Goal: Transaction & Acquisition: Book appointment/travel/reservation

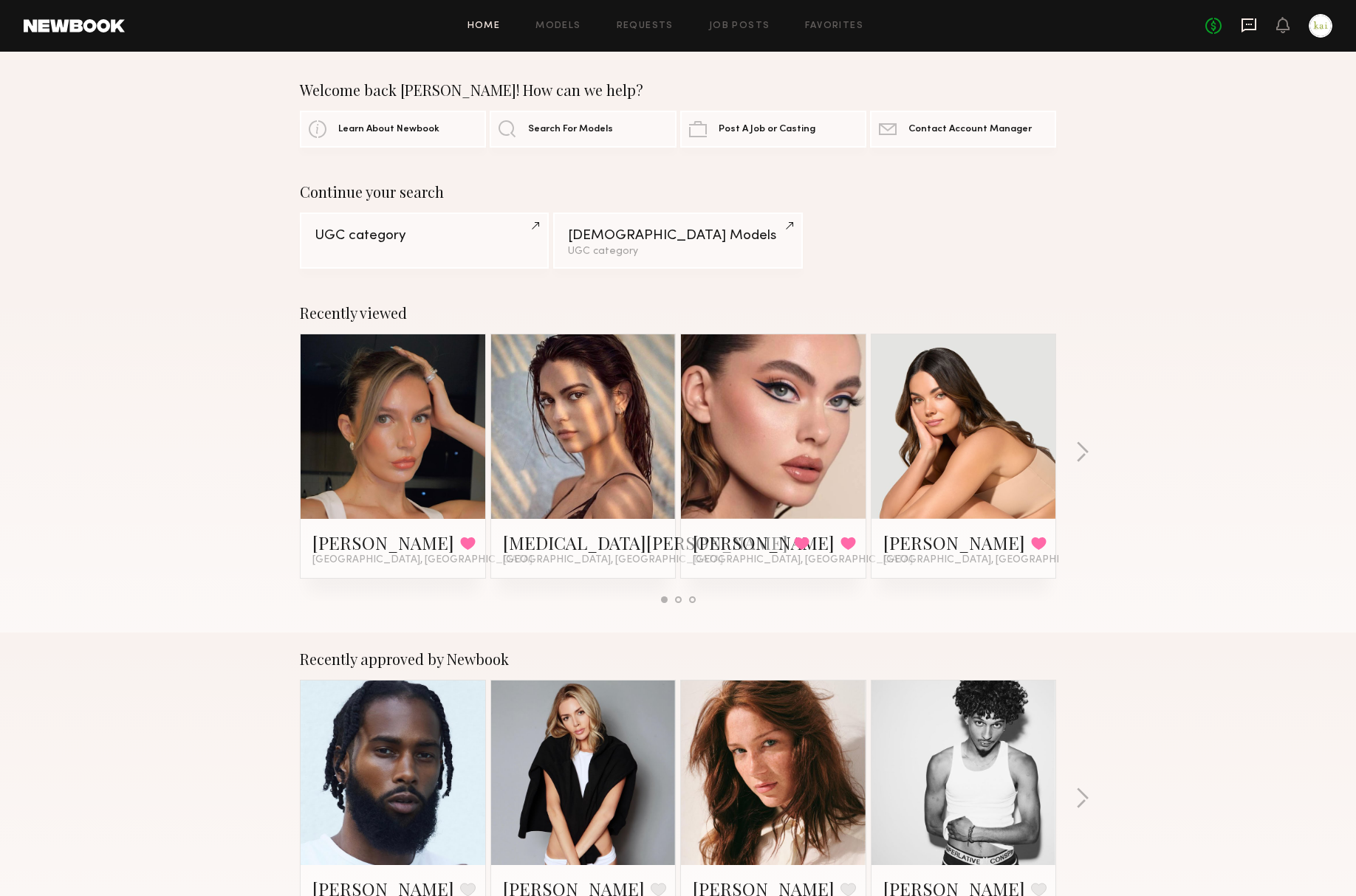
click at [1242, 21] on icon at bounding box center [1249, 25] width 15 height 14
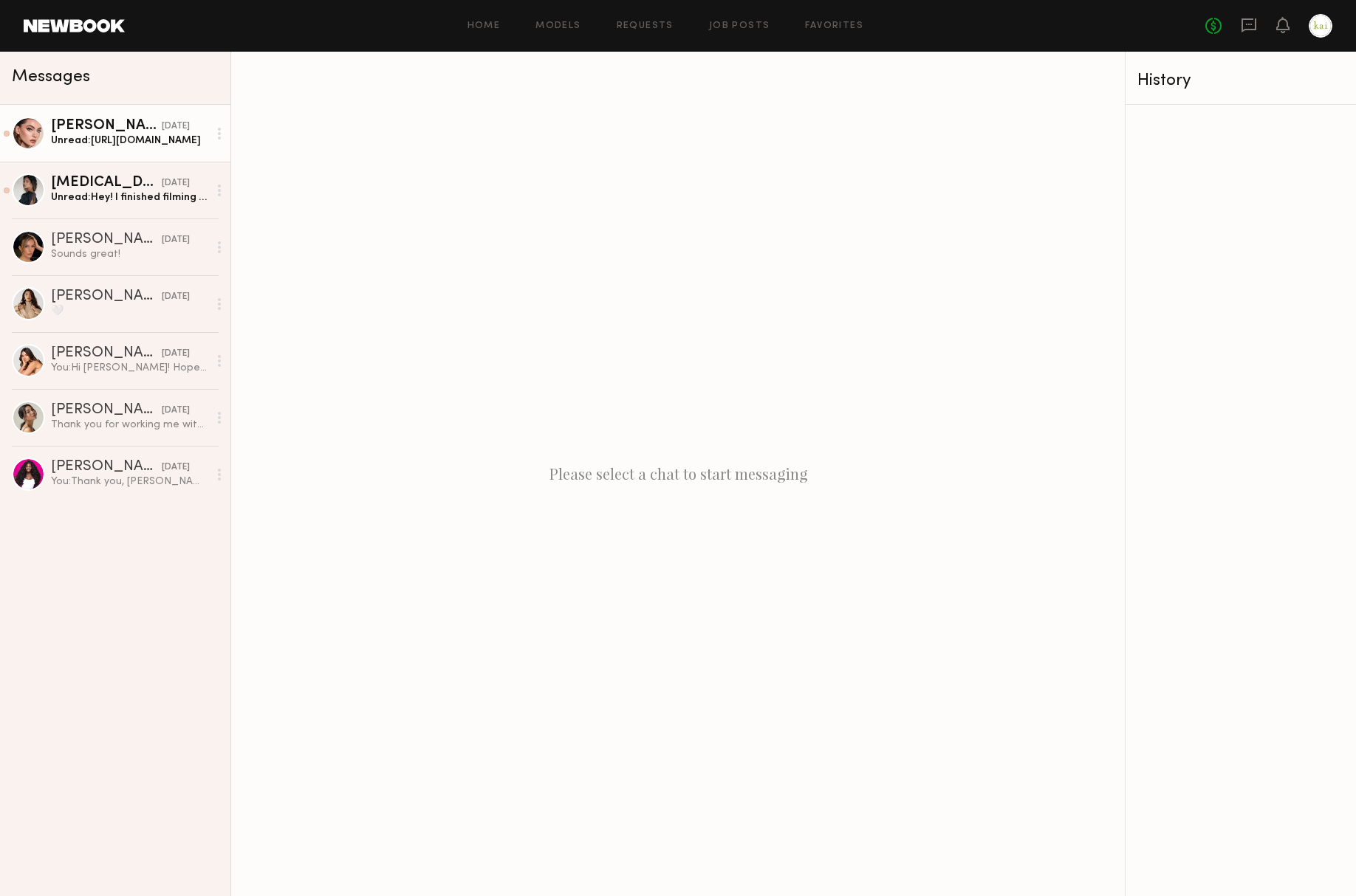
click at [115, 149] on link "Laura D. yesterday Unread: https://we.tl/t-ZSVlGQhVr3" at bounding box center [115, 134] width 231 height 57
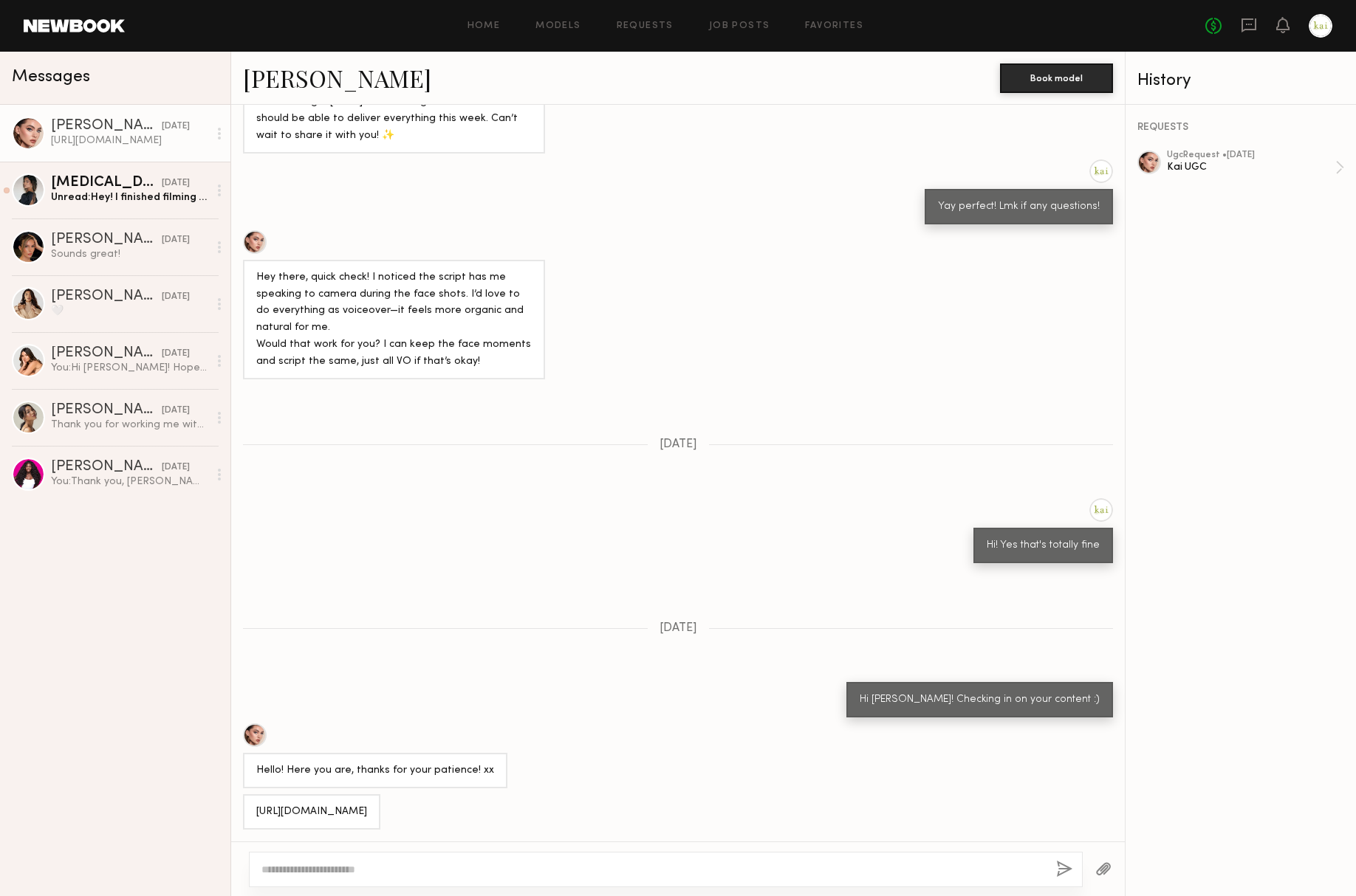
scroll to position [471, 0]
click at [359, 867] on textarea at bounding box center [653, 870] width 783 height 15
click at [270, 68] on link "Laura D." at bounding box center [338, 78] width 189 height 32
click at [571, 861] on div "**********" at bounding box center [666, 870] width 834 height 35
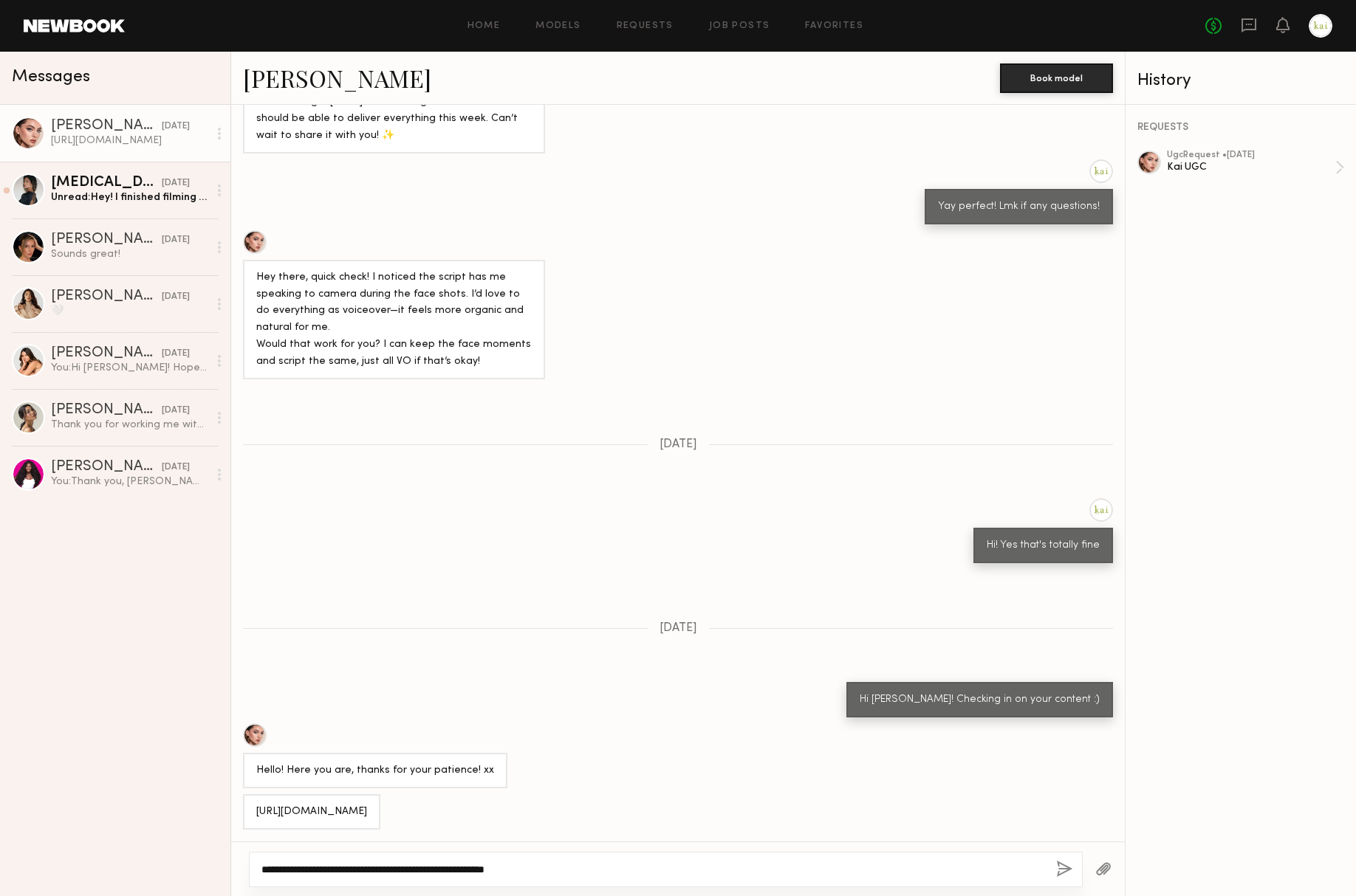
click at [575, 867] on textarea "**********" at bounding box center [647, 870] width 771 height 15
type textarea "**********"
click at [1056, 861] on button "button" at bounding box center [1064, 870] width 16 height 19
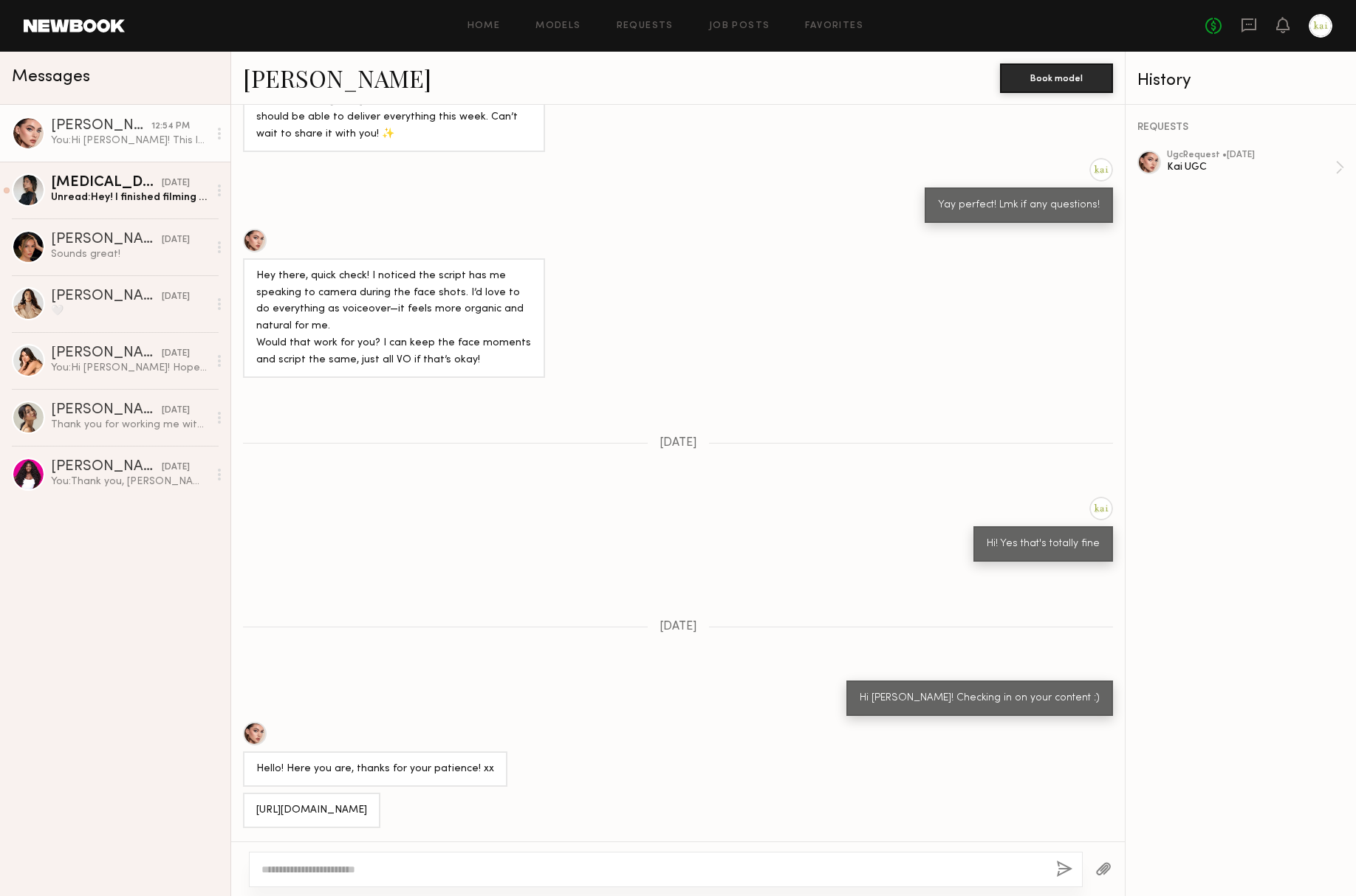
scroll to position [755, 0]
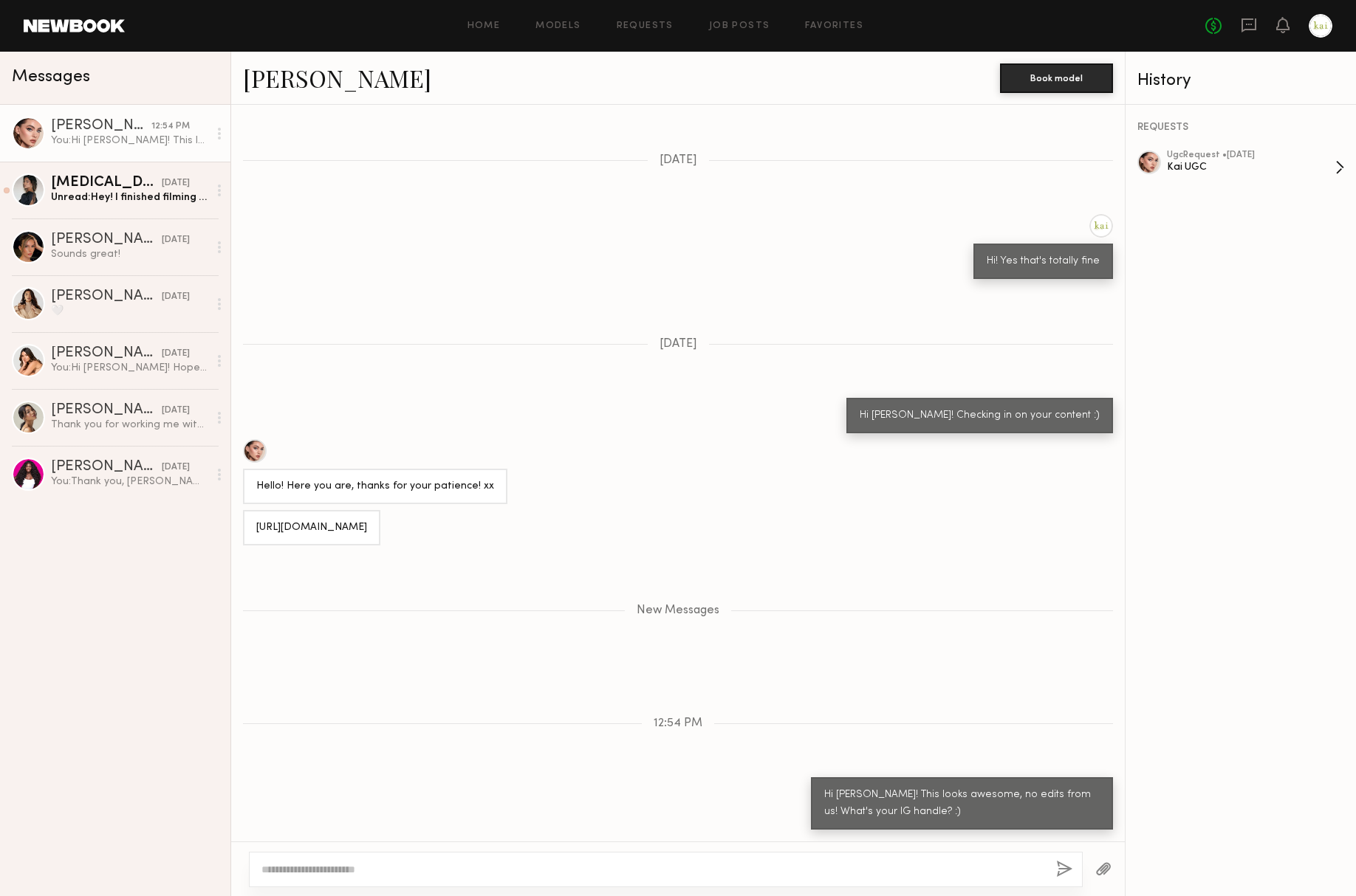
click at [1180, 152] on div "ugc Request • 08/01/2025" at bounding box center [1252, 155] width 168 height 9
click at [110, 199] on div "Unread: Hey! I finished filming everything I still need to edit it and put it t…" at bounding box center [130, 197] width 157 height 14
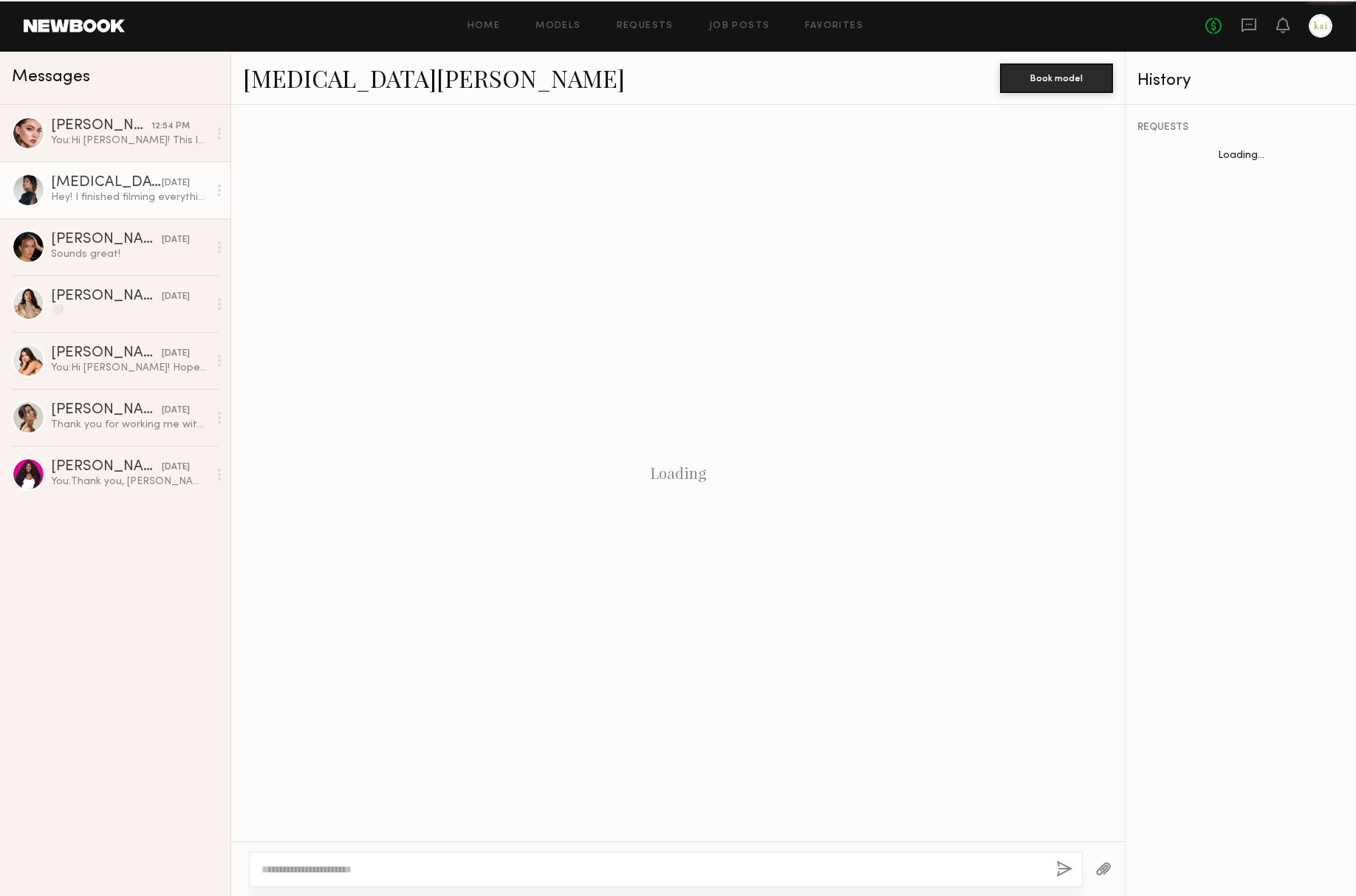
scroll to position [455, 0]
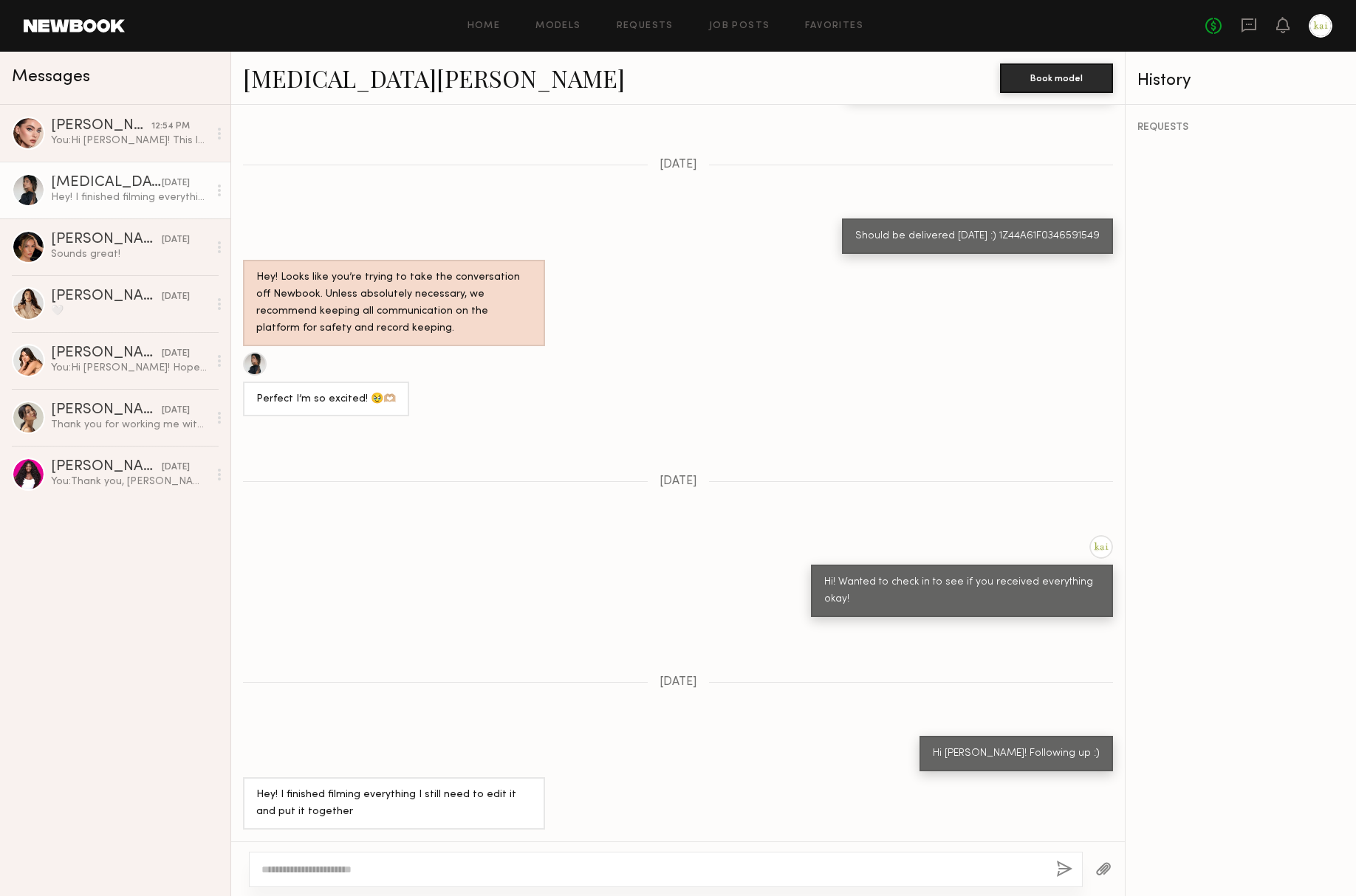
click at [485, 868] on textarea at bounding box center [653, 870] width 783 height 15
type textarea "**********"
click at [1056, 868] on button "button" at bounding box center [1064, 870] width 16 height 19
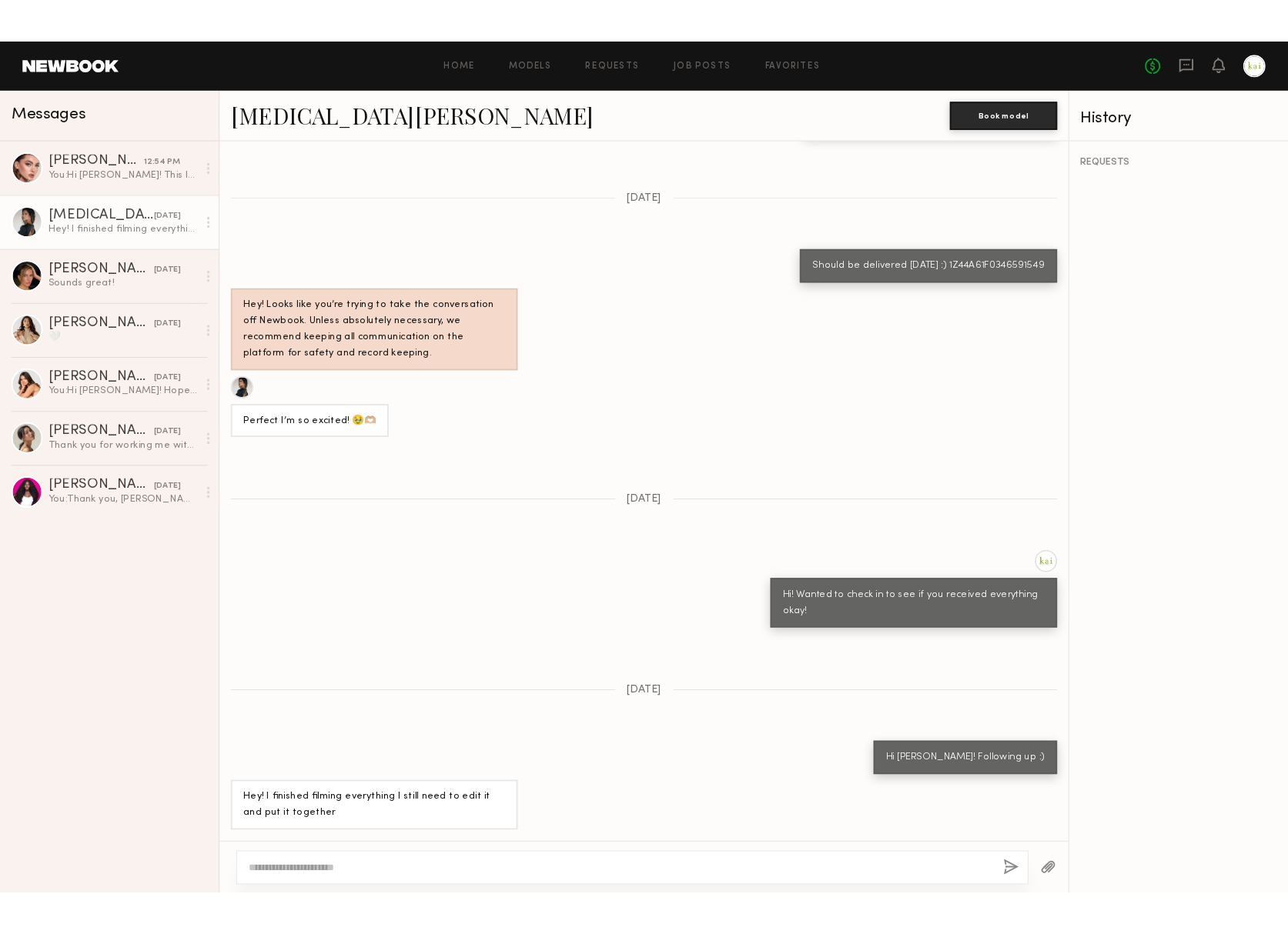
scroll to position [802, 0]
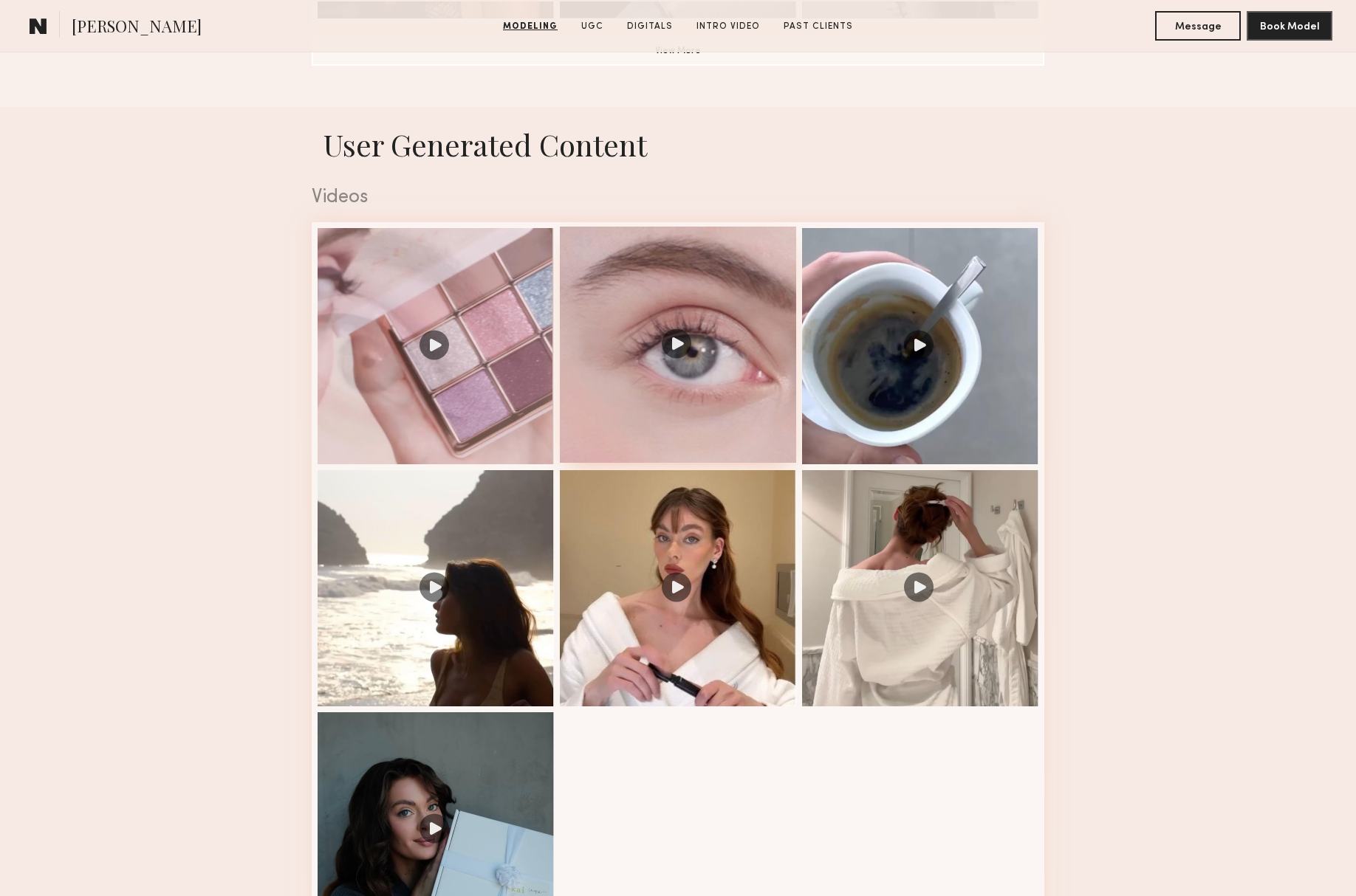
scroll to position [1397, 0]
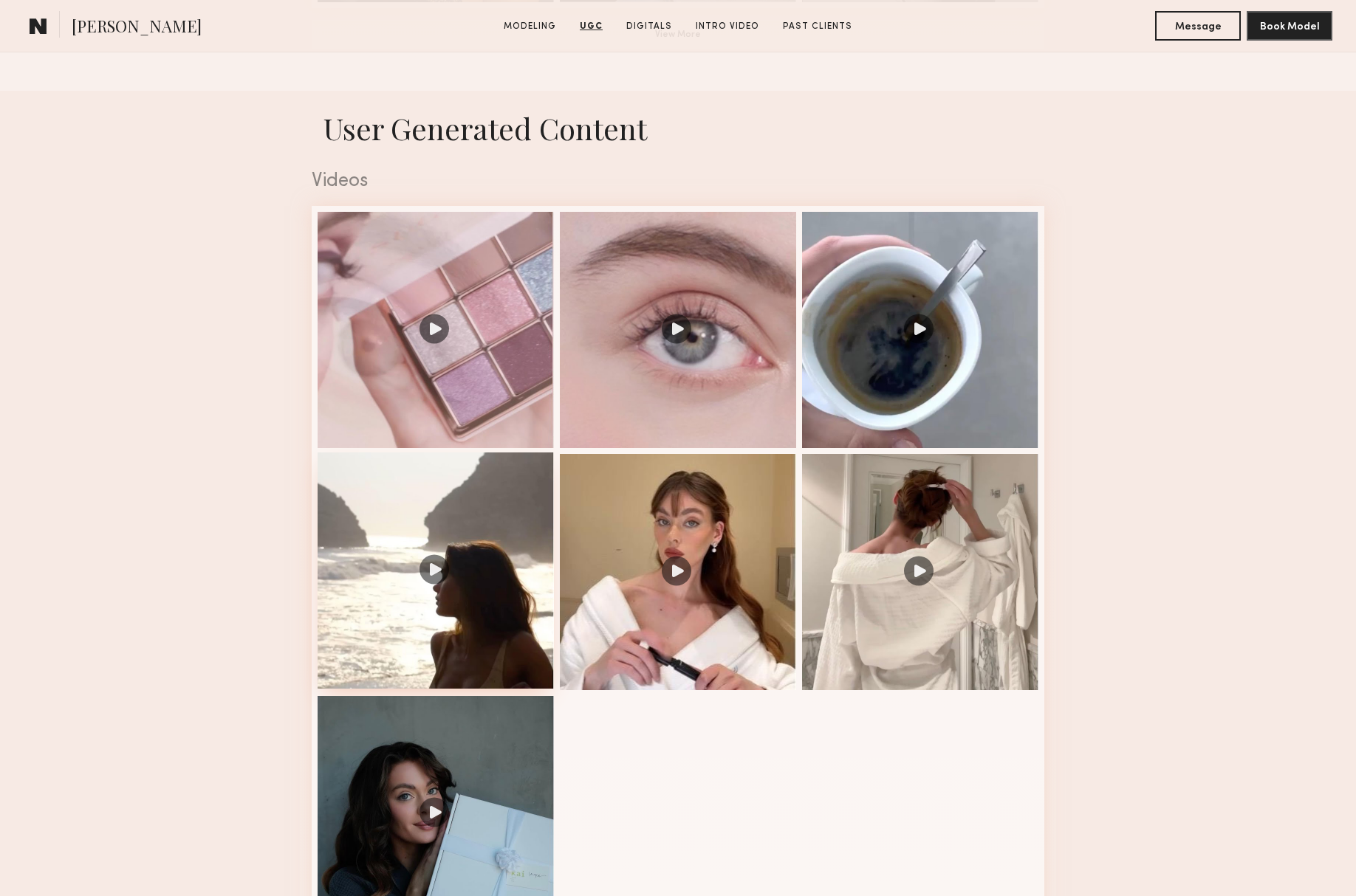
click at [462, 539] on div at bounding box center [435, 570] width 237 height 236
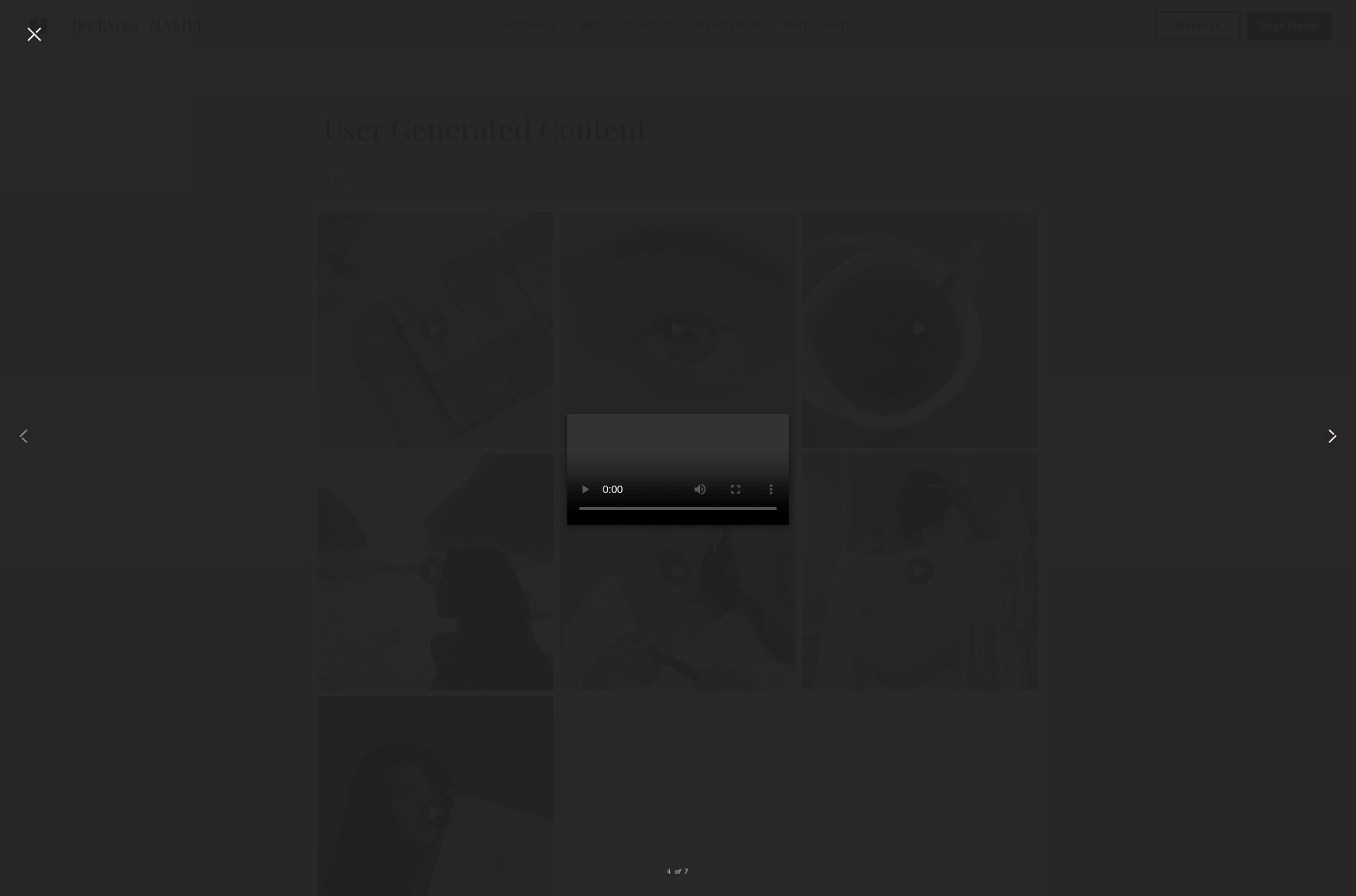
click at [1327, 437] on common-icon at bounding box center [1332, 437] width 24 height 24
click at [34, 33] on div at bounding box center [34, 34] width 24 height 24
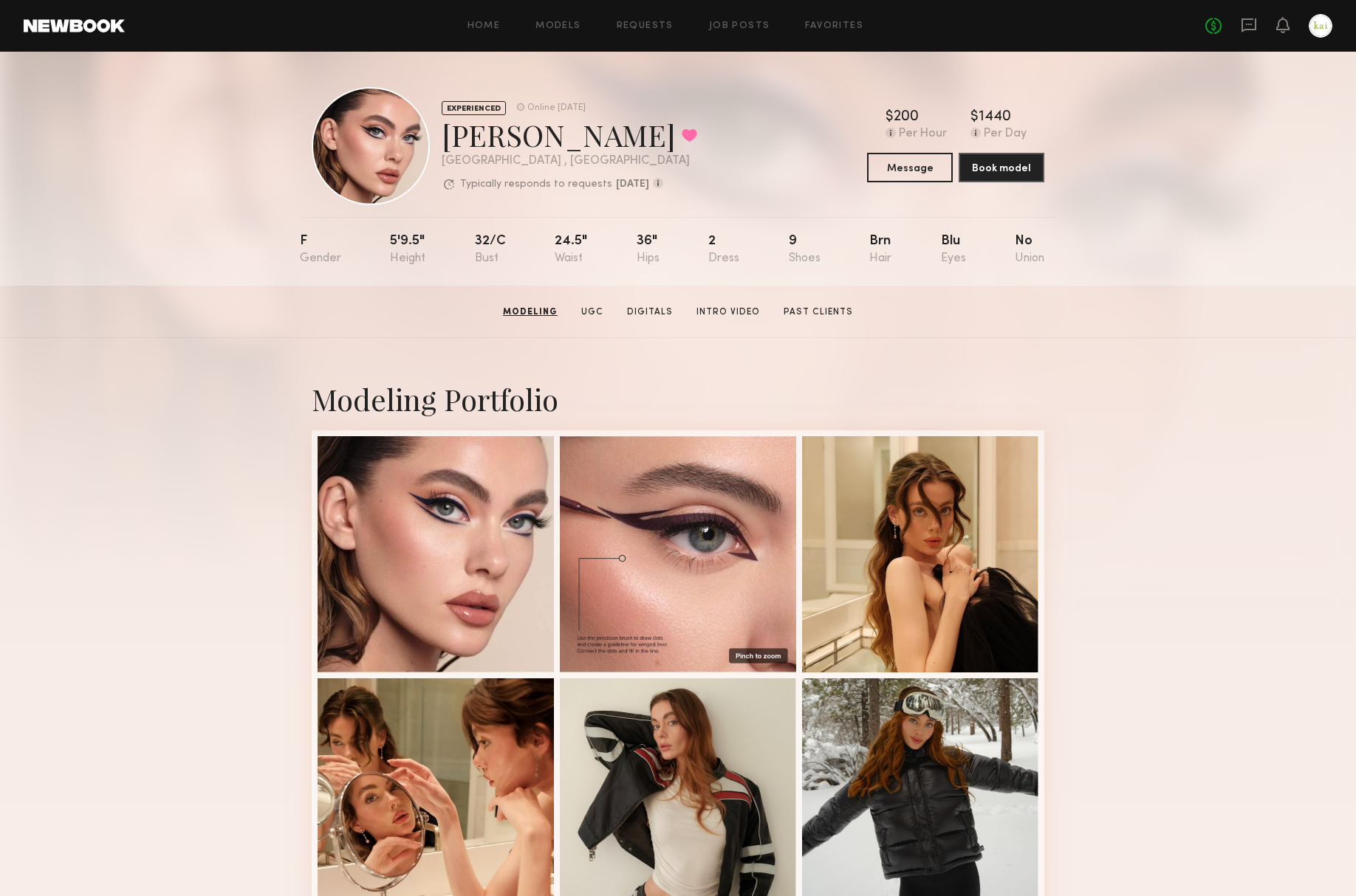
scroll to position [0, 0]
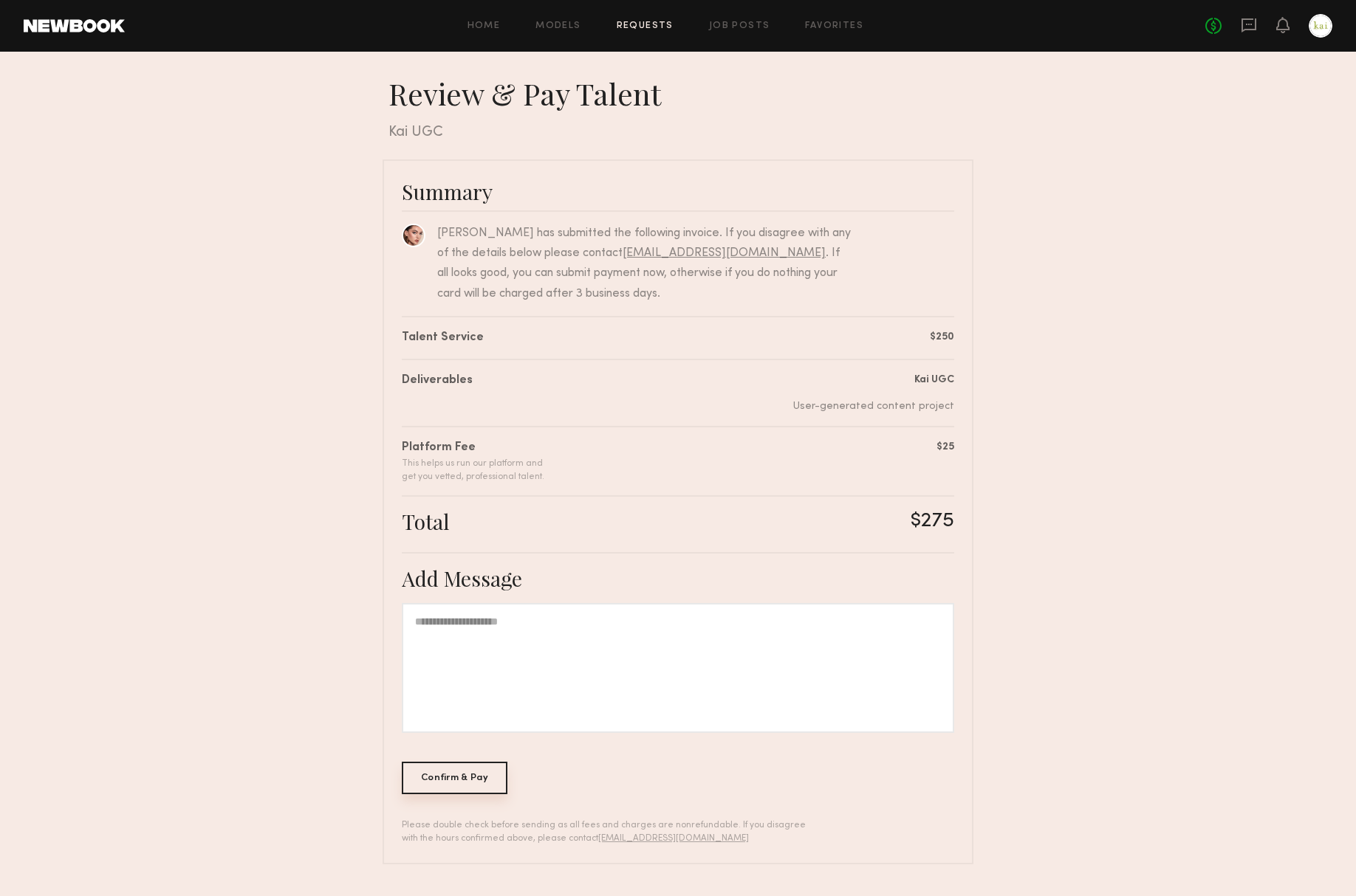
click at [467, 771] on div "Confirm & Pay" at bounding box center [454, 778] width 105 height 33
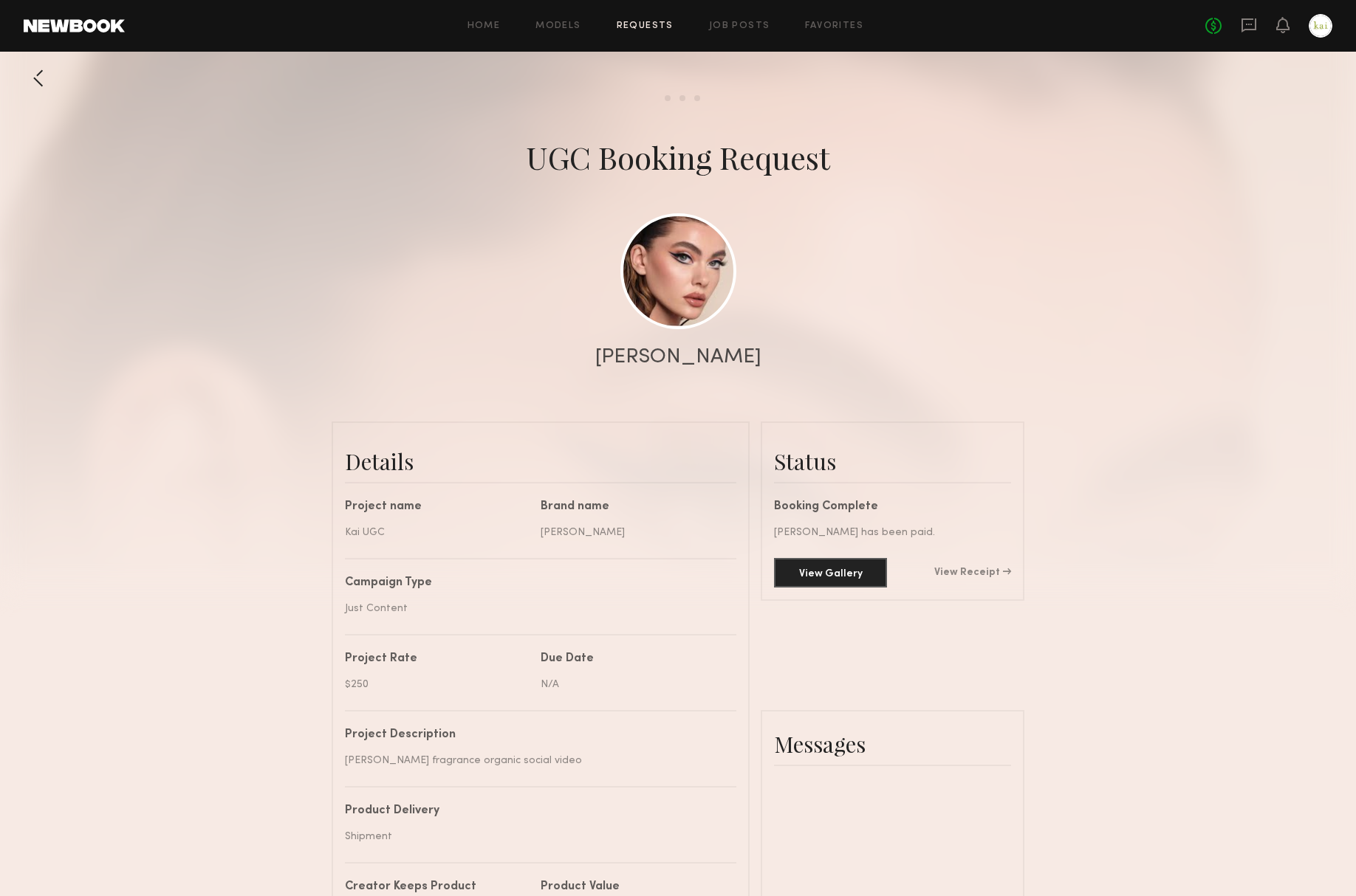
scroll to position [996, 0]
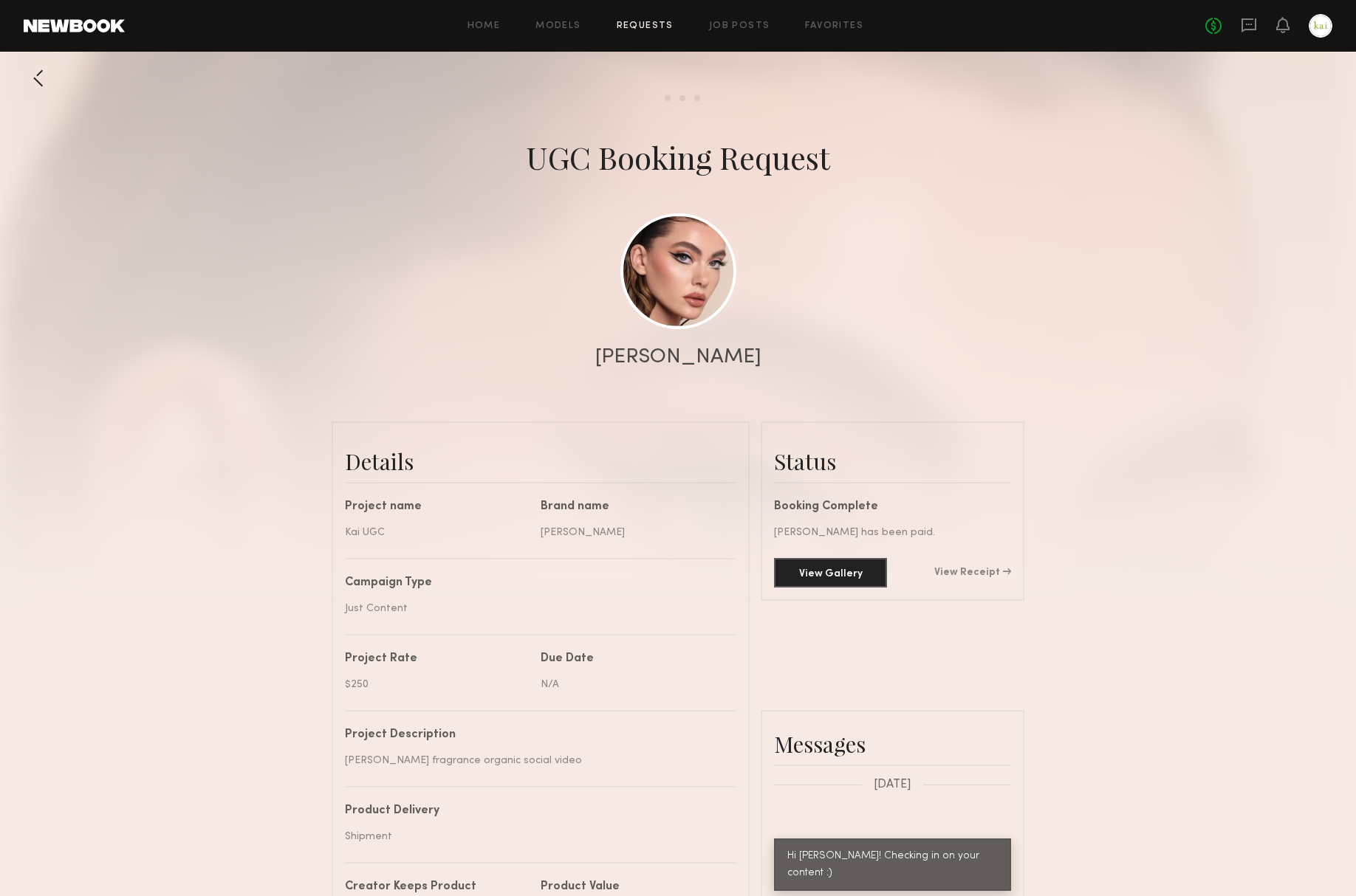
click at [1097, 148] on div "UGC Booking Request" at bounding box center [678, 156] width 1356 height 41
